Goal: Information Seeking & Learning: Learn about a topic

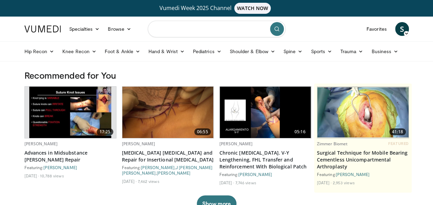
click at [175, 30] on input "Search topics, interventions" at bounding box center [217, 29] width 138 height 17
type input "*"
type input "**********"
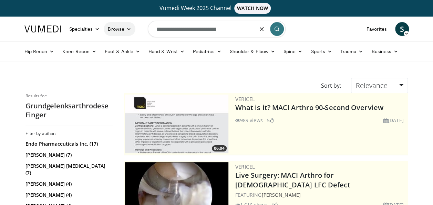
drag, startPoint x: 238, startPoint y: 30, endPoint x: 116, endPoint y: 23, distance: 122.1
click at [116, 23] on nav "Specialties Adult & Family Medicine Allergy, [MEDICAL_DATA], Immunology Anesthe…" at bounding box center [216, 29] width 393 height 25
type input "**********"
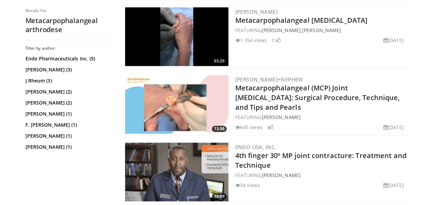
scroll to position [379, 0]
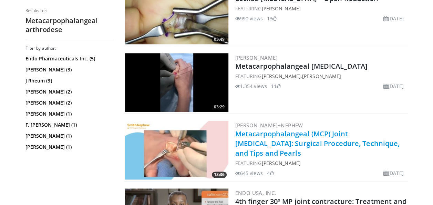
click at [273, 136] on link "Metacarpophalangeal (MCP) Joint Arthroplasty: Surgical Procedure, Technique, an…" at bounding box center [317, 143] width 165 height 29
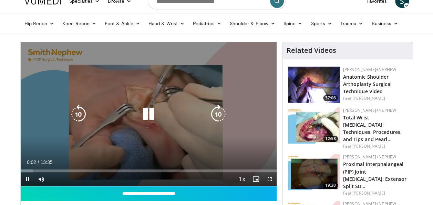
scroll to position [34, 0]
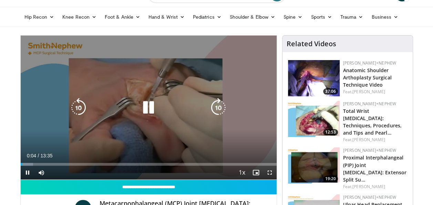
click at [216, 105] on icon "Video Player" at bounding box center [218, 107] width 19 height 19
click at [218, 102] on icon "Video Player" at bounding box center [218, 107] width 19 height 19
click at [220, 100] on icon "Video Player" at bounding box center [218, 107] width 19 height 19
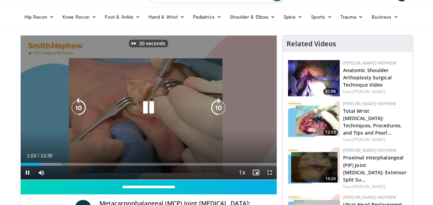
click at [220, 100] on icon "Video Player" at bounding box center [218, 107] width 19 height 19
click at [219, 105] on icon "Video Player" at bounding box center [218, 107] width 19 height 19
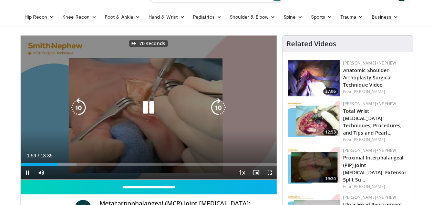
click at [219, 105] on icon "Video Player" at bounding box center [218, 107] width 19 height 19
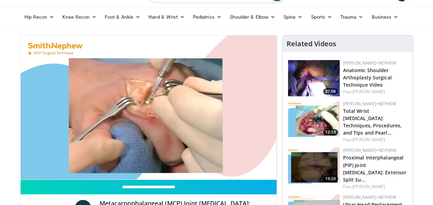
click at [219, 105] on div "80 seconds Tap to unmute" at bounding box center [149, 107] width 256 height 144
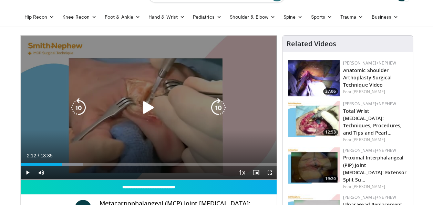
click at [222, 102] on icon "Video Player" at bounding box center [218, 107] width 19 height 19
click at [218, 106] on icon "Video Player" at bounding box center [218, 107] width 19 height 19
click at [219, 105] on icon "Video Player" at bounding box center [218, 107] width 19 height 19
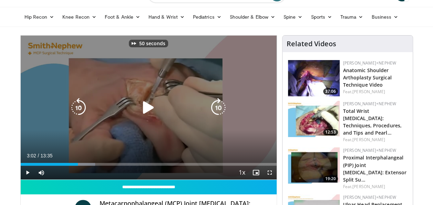
click at [219, 105] on icon "Video Player" at bounding box center [218, 107] width 19 height 19
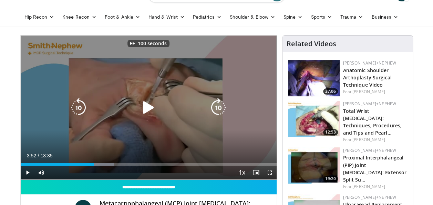
click at [219, 105] on icon "Video Player" at bounding box center [218, 107] width 19 height 19
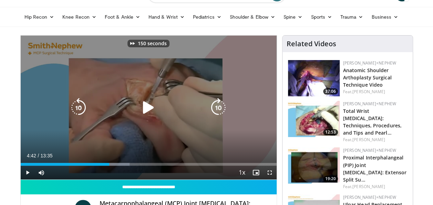
click at [219, 105] on icon "Video Player" at bounding box center [218, 107] width 19 height 19
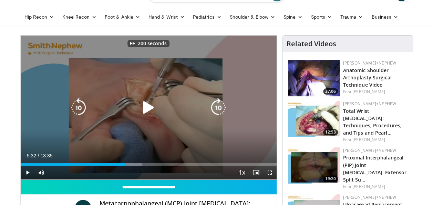
click at [219, 105] on icon "Video Player" at bounding box center [218, 107] width 19 height 19
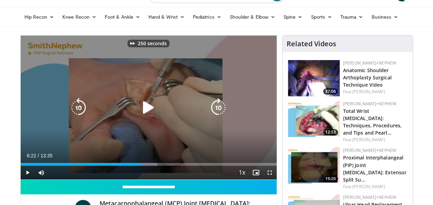
click at [219, 105] on icon "Video Player" at bounding box center [218, 107] width 19 height 19
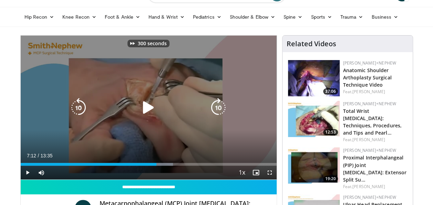
click at [219, 105] on icon "Video Player" at bounding box center [218, 107] width 19 height 19
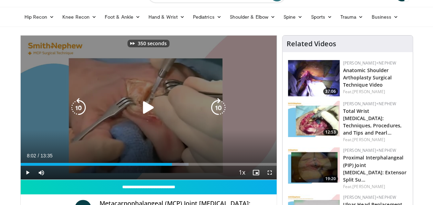
click at [219, 105] on icon "Video Player" at bounding box center [218, 107] width 19 height 19
click at [219, 104] on icon "Video Player" at bounding box center [218, 107] width 19 height 19
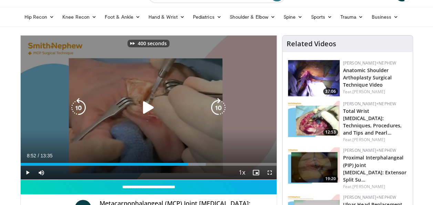
click at [219, 104] on icon "Video Player" at bounding box center [218, 107] width 19 height 19
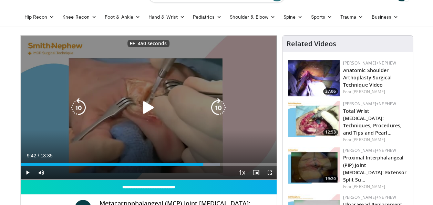
click at [219, 104] on icon "Video Player" at bounding box center [218, 107] width 19 height 19
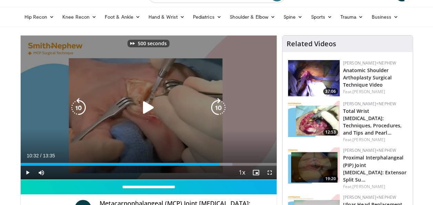
click at [219, 104] on icon "Video Player" at bounding box center [218, 107] width 19 height 19
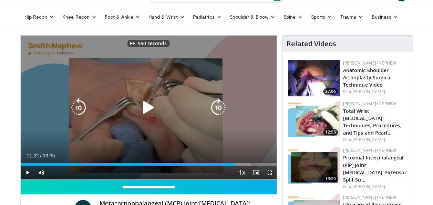
click at [219, 104] on icon "Video Player" at bounding box center [218, 107] width 19 height 19
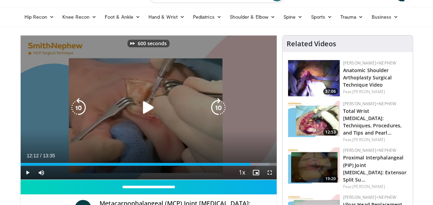
click at [219, 104] on icon "Video Player" at bounding box center [218, 107] width 19 height 19
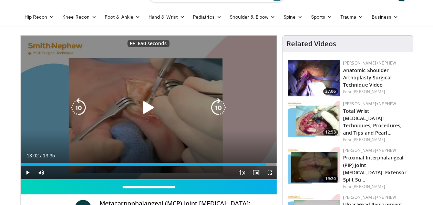
click at [152, 106] on icon "Video Player" at bounding box center [148, 107] width 19 height 19
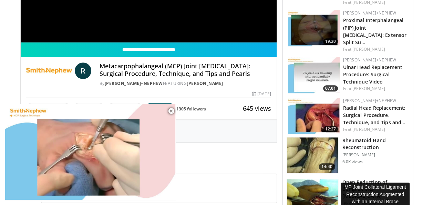
scroll to position [207, 0]
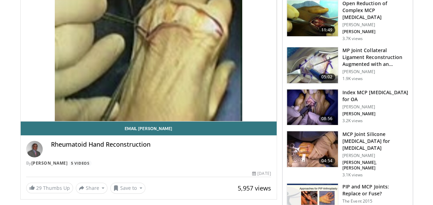
scroll to position [34, 0]
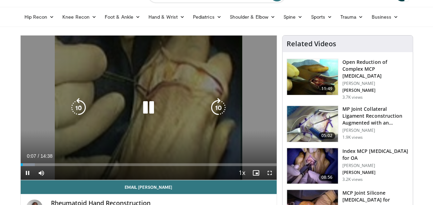
click at [221, 111] on icon "Video Player" at bounding box center [218, 107] width 19 height 19
click at [221, 109] on icon "Video Player" at bounding box center [218, 107] width 19 height 19
click at [222, 109] on icon "Video Player" at bounding box center [218, 107] width 19 height 19
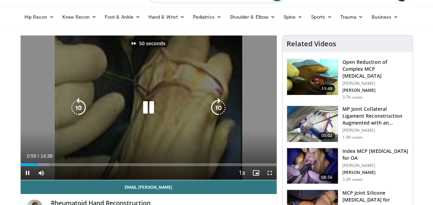
click at [222, 109] on icon "Video Player" at bounding box center [218, 107] width 19 height 19
click at [222, 108] on icon "Video Player" at bounding box center [218, 107] width 19 height 19
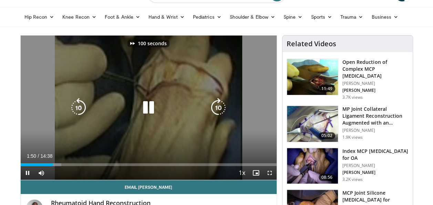
click at [222, 108] on icon "Video Player" at bounding box center [218, 107] width 19 height 19
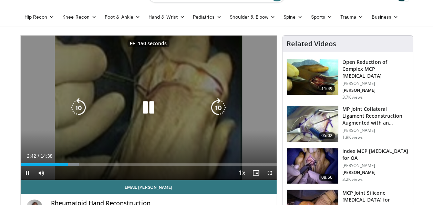
click at [222, 108] on icon "Video Player" at bounding box center [218, 107] width 19 height 19
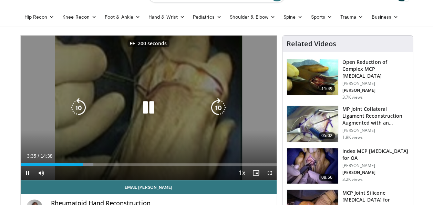
click at [222, 108] on icon "Video Player" at bounding box center [218, 107] width 19 height 19
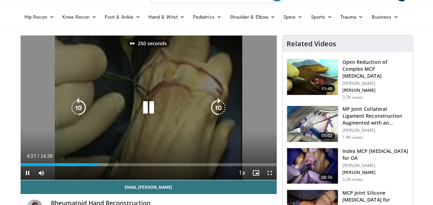
click at [222, 108] on icon "Video Player" at bounding box center [218, 107] width 19 height 19
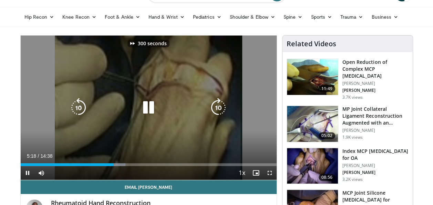
click at [222, 108] on icon "Video Player" at bounding box center [218, 107] width 19 height 19
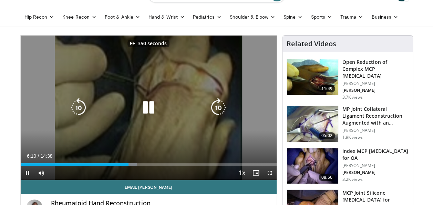
click at [222, 108] on icon "Video Player" at bounding box center [218, 107] width 19 height 19
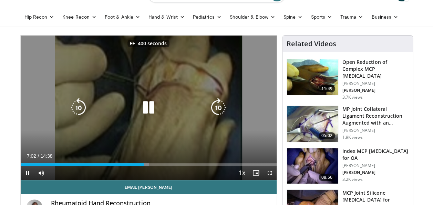
click at [222, 108] on icon "Video Player" at bounding box center [218, 107] width 19 height 19
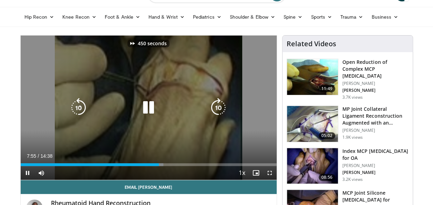
click at [222, 108] on icon "Video Player" at bounding box center [218, 107] width 19 height 19
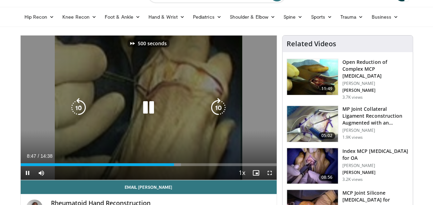
click at [222, 108] on icon "Video Player" at bounding box center [218, 107] width 19 height 19
click at [222, 107] on icon "Video Player" at bounding box center [218, 107] width 19 height 19
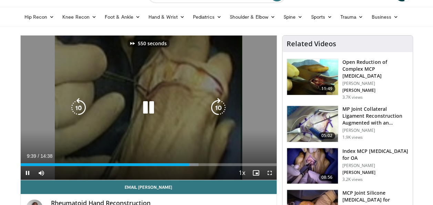
click at [222, 107] on icon "Video Player" at bounding box center [218, 107] width 19 height 19
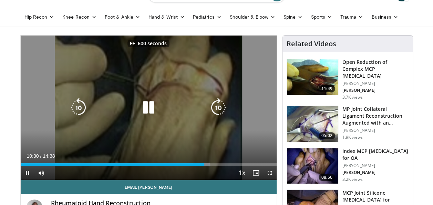
click at [222, 107] on icon "Video Player" at bounding box center [218, 107] width 19 height 19
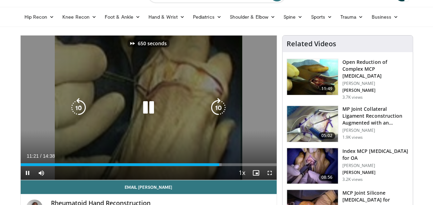
click at [222, 107] on icon "Video Player" at bounding box center [218, 107] width 19 height 19
